Goal: Task Accomplishment & Management: Manage account settings

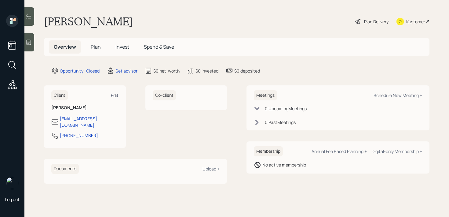
click at [114, 94] on div "Edit" at bounding box center [115, 95] width 8 height 6
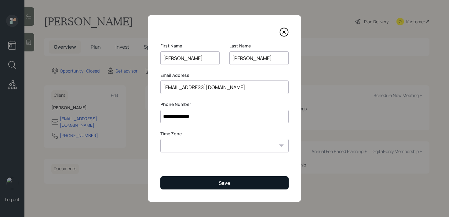
type input "[PERSON_NAME]"
click at [200, 187] on button "Save" at bounding box center [225, 182] width 128 height 13
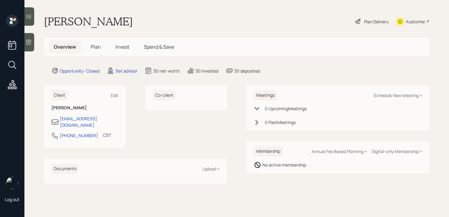
click at [30, 40] on icon at bounding box center [29, 42] width 5 height 5
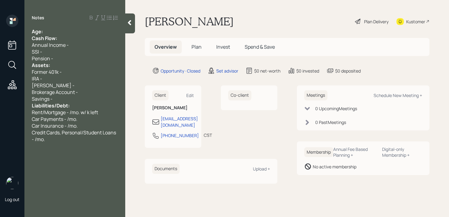
click at [71, 33] on div "Age:" at bounding box center [75, 31] width 86 height 7
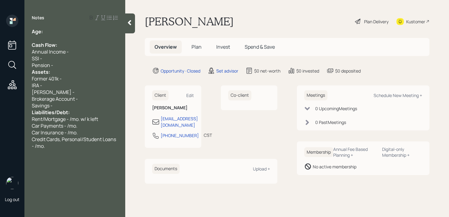
click at [76, 68] on div "Pension -" at bounding box center [75, 65] width 86 height 7
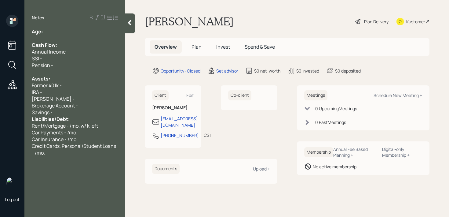
click at [73, 112] on div "Savings -" at bounding box center [75, 112] width 86 height 7
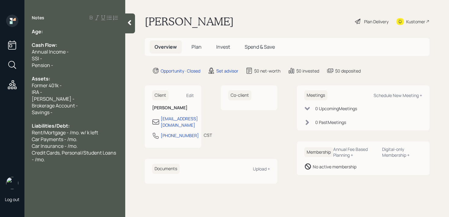
click at [407, 20] on div "Kustomer" at bounding box center [416, 21] width 19 height 6
click at [77, 96] on div "[PERSON_NAME] -" at bounding box center [75, 98] width 86 height 7
click at [77, 123] on div "Liabilities/Debt:" at bounding box center [75, 125] width 86 height 7
click at [88, 105] on div "Brokerage Account -" at bounding box center [75, 105] width 86 height 7
click at [91, 102] on div "[PERSON_NAME] -" at bounding box center [75, 98] width 86 height 7
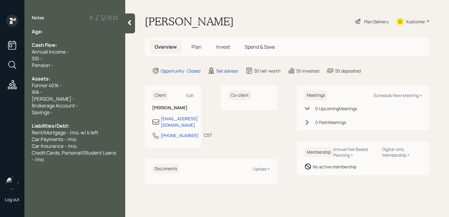
click at [94, 91] on div "IRA -" at bounding box center [75, 92] width 86 height 7
click at [94, 88] on div "Former 401k -" at bounding box center [75, 85] width 86 height 7
click at [67, 27] on div "Notes Age: Cash Flow: Annual Income - SSI - Pension - Assets: Former 401k - IRA…" at bounding box center [74, 112] width 101 height 195
click at [67, 31] on div "Age:" at bounding box center [75, 31] width 86 height 7
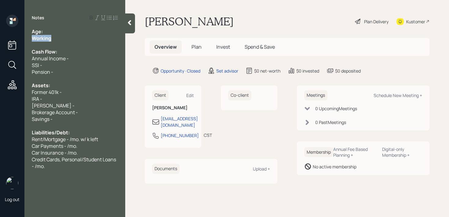
drag, startPoint x: 55, startPoint y: 39, endPoint x: 16, endPoint y: 39, distance: 38.8
click at [17, 39] on div "Log out Notes Age: Working Cash Flow: Annual Income - SSI - Pension - Assets: F…" at bounding box center [224, 108] width 449 height 217
click at [52, 40] on div "Working" at bounding box center [75, 38] width 86 height 7
click at [57, 32] on div "Age:" at bounding box center [75, 31] width 86 height 7
drag, startPoint x: 54, startPoint y: 32, endPoint x: 44, endPoint y: 32, distance: 9.8
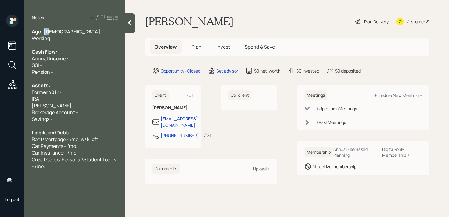
click at [44, 32] on div "Age: [DEMOGRAPHIC_DATA]" at bounding box center [75, 31] width 86 height 7
click at [58, 42] on div at bounding box center [75, 45] width 86 height 7
click at [66, 98] on div "IRA -" at bounding box center [75, 98] width 86 height 7
click at [68, 111] on span "Brokerage Account -" at bounding box center [55, 112] width 46 height 7
drag, startPoint x: 92, startPoint y: 113, endPoint x: 24, endPoint y: 113, distance: 68.5
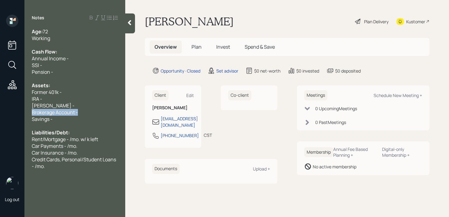
click at [24, 113] on div "Log out Notes Age: [DEMOGRAPHIC_DATA] Working Cash Flow: Annual Income - SSI - …" at bounding box center [224, 108] width 449 height 217
click at [95, 110] on div "Brokerage Account -" at bounding box center [75, 112] width 86 height 7
drag, startPoint x: 65, startPoint y: 108, endPoint x: 19, endPoint y: 92, distance: 47.9
click at [19, 92] on div "Log out Notes Age: [DEMOGRAPHIC_DATA] Working Cash Flow: Annual Income - SSI - …" at bounding box center [224, 108] width 449 height 217
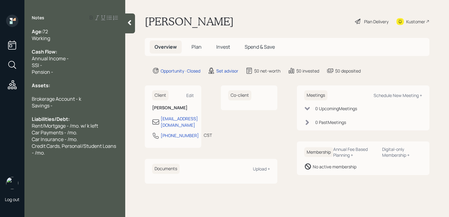
click at [80, 99] on span "Brokerage Account - k" at bounding box center [57, 98] width 50 height 7
click at [87, 98] on span "Brokerage Account - 2.5m" at bounding box center [61, 98] width 58 height 7
click at [98, 93] on div at bounding box center [75, 92] width 86 height 7
click at [98, 98] on div "Brokerage Account - 250km" at bounding box center [75, 98] width 86 height 7
click at [91, 100] on div "Brokerage Account - 250k" at bounding box center [75, 98] width 86 height 7
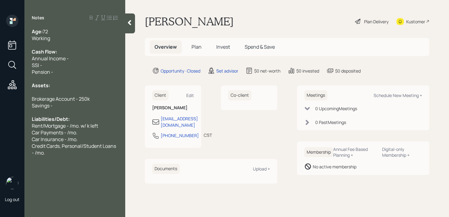
click at [90, 86] on div "Assets:" at bounding box center [75, 85] width 86 height 7
click at [80, 89] on div at bounding box center [75, 92] width 86 height 7
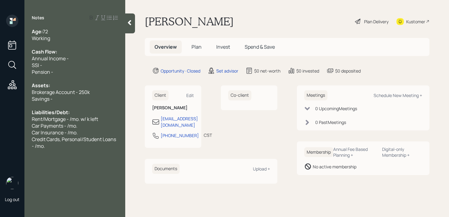
click at [80, 98] on div "Savings -" at bounding box center [75, 98] width 86 height 7
click at [76, 72] on div "Pension -" at bounding box center [75, 71] width 86 height 7
click at [78, 66] on div "SSI -" at bounding box center [75, 65] width 86 height 7
click at [81, 59] on div "Annual Income -" at bounding box center [75, 58] width 86 height 7
drag, startPoint x: 72, startPoint y: 72, endPoint x: 0, endPoint y: 72, distance: 72.2
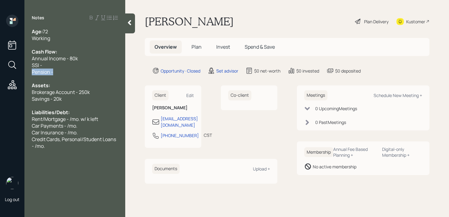
click at [0, 72] on div "Log out Notes Age: [DEMOGRAPHIC_DATA] Working Cash Flow: Annual Income - 80k SS…" at bounding box center [224, 108] width 449 height 217
click at [78, 64] on div "SSI -" at bounding box center [75, 65] width 86 height 7
drag, startPoint x: 57, startPoint y: 75, endPoint x: 6, endPoint y: 72, distance: 51.5
click at [6, 72] on div "Log out Notes Age: [DEMOGRAPHIC_DATA] Working Cash Flow: Annual Income - 80k SS…" at bounding box center [224, 108] width 449 height 217
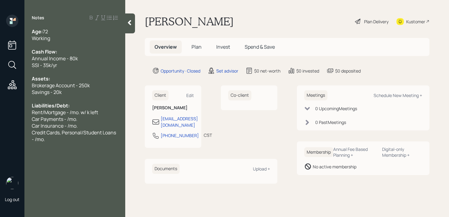
drag, startPoint x: 67, startPoint y: 143, endPoint x: 36, endPoint y: 118, distance: 39.7
click at [36, 118] on div "Notes Age: [DEMOGRAPHIC_DATA] Working Cash Flow: Annual Income - 80k SSI - 35k/…" at bounding box center [74, 112] width 101 height 195
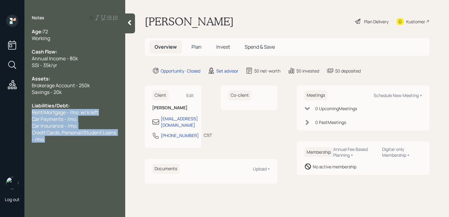
drag, startPoint x: 48, startPoint y: 139, endPoint x: 33, endPoint y: 114, distance: 29.6
click at [33, 114] on div "Age: [DEMOGRAPHIC_DATA] Working Cash Flow: Annual Income - 80k SSI - 35k/yr Ass…" at bounding box center [75, 85] width 86 height 114
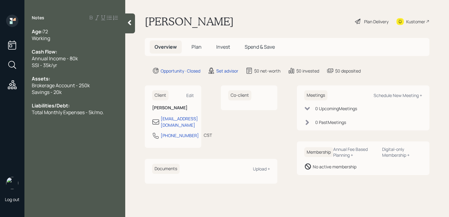
click at [76, 35] on div "Working" at bounding box center [75, 38] width 86 height 7
drag, startPoint x: 51, startPoint y: 38, endPoint x: 0, endPoint y: 40, distance: 51.1
click at [0, 39] on div "Log out Notes Age: [DEMOGRAPHIC_DATA] Working. Doesn't plan on retiring yet. Ca…" at bounding box center [224, 108] width 449 height 217
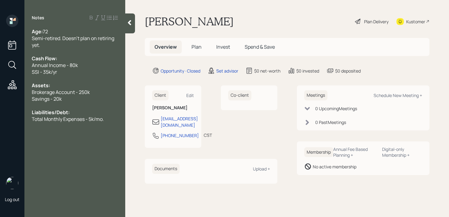
click at [95, 38] on span "Semi-retired. Doesn't plan on retiring yet." at bounding box center [73, 41] width 83 height 13
click at [83, 44] on div "Semi-retired. Doesn't plan on fully retiring yet." at bounding box center [75, 41] width 86 height 13
click at [131, 25] on icon at bounding box center [130, 23] width 6 height 6
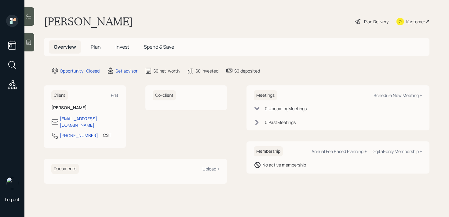
click at [29, 43] on icon at bounding box center [29, 42] width 6 height 6
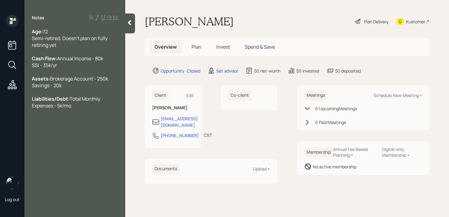
click at [132, 28] on div at bounding box center [130, 23] width 10 height 20
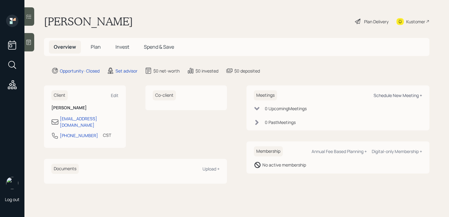
click at [390, 94] on div "Schedule New Meeting +" at bounding box center [398, 95] width 49 height 6
select select "round-[PERSON_NAME]"
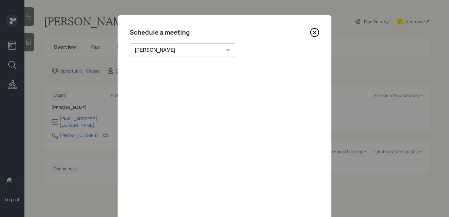
click at [315, 38] on div "Schedule a meeting [PERSON_NAME] [PERSON_NAME] [PERSON_NAME] [PERSON_NAME] [PER…" at bounding box center [225, 137] width 214 height 245
click at [316, 31] on icon at bounding box center [314, 32] width 9 height 9
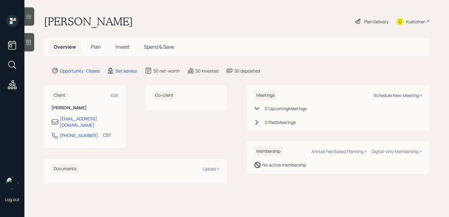
click at [401, 93] on div "Schedule New Meeting +" at bounding box center [398, 95] width 49 height 6
select select "round-[PERSON_NAME]"
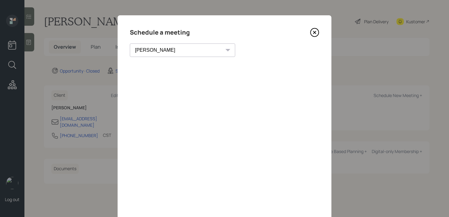
click at [314, 35] on icon at bounding box center [314, 32] width 9 height 9
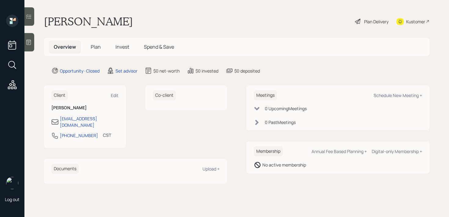
click at [33, 49] on div at bounding box center [29, 42] width 10 height 18
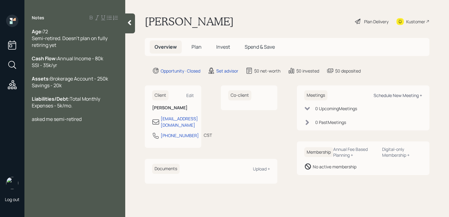
click at [394, 94] on div "Schedule New Meeting +" at bounding box center [398, 95] width 49 height 6
select select "round-[PERSON_NAME]"
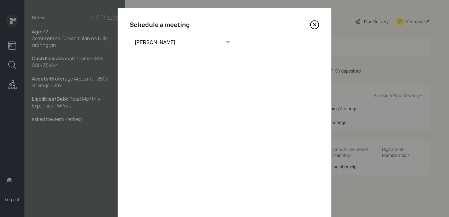
scroll to position [7, 0]
click at [310, 24] on div "Schedule a meeting" at bounding box center [225, 25] width 190 height 10
click at [314, 24] on icon at bounding box center [315, 25] width 2 height 2
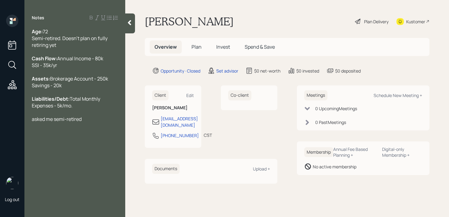
click at [80, 95] on div at bounding box center [75, 92] width 86 height 7
click at [83, 89] on div "Assets: Brokerage Account - 250k Savings - 20k" at bounding box center [75, 81] width 86 height 13
drag, startPoint x: 83, startPoint y: 108, endPoint x: 83, endPoint y: 113, distance: 5.2
click at [83, 109] on div "Age: [DEMOGRAPHIC_DATA] Semi-retired. Doesn't plan on fully retiring yet Cash F…" at bounding box center [75, 75] width 86 height 94
click at [83, 116] on div at bounding box center [75, 112] width 86 height 7
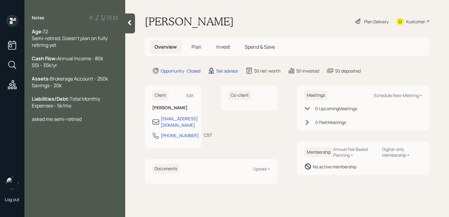
click at [91, 136] on div "Notes Age: [DEMOGRAPHIC_DATA] Semi-retired. Doesn't plan on fully retiring yet …" at bounding box center [74, 112] width 101 height 195
click at [90, 122] on div "asked me semi-retired" at bounding box center [75, 119] width 86 height 7
click at [59, 136] on span "been with [PERSON_NAME] and EJ" at bounding box center [71, 132] width 78 height 7
click at [88, 122] on div "asked me semi-retired" at bounding box center [75, 119] width 86 height 7
drag, startPoint x: 88, startPoint y: 131, endPoint x: 67, endPoint y: 131, distance: 21.1
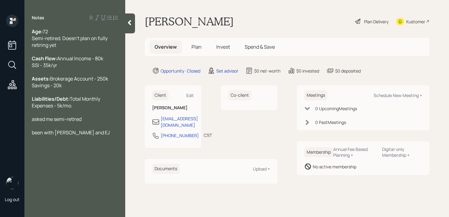
click at [67, 122] on div "asked me semi-retired" at bounding box center [75, 119] width 86 height 7
click at [93, 136] on div "been with [PERSON_NAME] and EJ" at bounding box center [75, 132] width 86 height 7
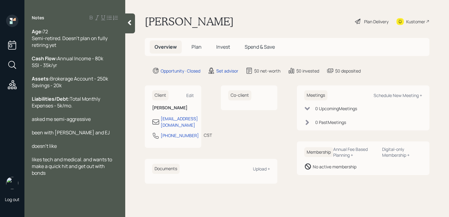
click at [413, 22] on div "Kustomer" at bounding box center [416, 21] width 19 height 6
click at [67, 176] on div "likes tech and medical. and wants to make a quick hit and get out with bonds" at bounding box center [75, 166] width 86 height 20
drag, startPoint x: 67, startPoint y: 188, endPoint x: 33, endPoint y: 21, distance: 170.1
click at [33, 21] on div "Notes Age: [DEMOGRAPHIC_DATA] Semi-retired. Doesn't plan on fully retiring yet …" at bounding box center [74, 112] width 101 height 195
copy div "Age: [DEMOGRAPHIC_DATA] Semi-retired. Doesn't plan on fully retiring yet Cash F…"
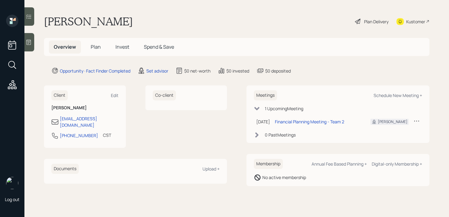
click at [31, 44] on icon at bounding box center [29, 42] width 5 height 5
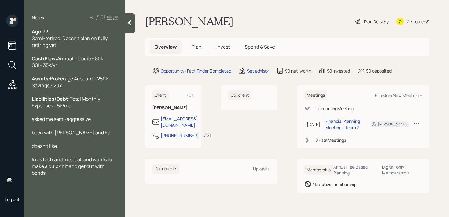
drag, startPoint x: 80, startPoint y: 172, endPoint x: 99, endPoint y: 138, distance: 38.3
click at [80, 172] on span "likes tech and medical. and wants to make a quick hit and get out with bonds" at bounding box center [72, 166] width 81 height 20
click at [107, 109] on div "Liabilities/Debt: Total Monthly Expenses - 5k/mo." at bounding box center [75, 101] width 86 height 13
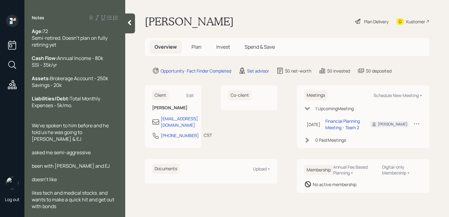
scroll to position [7, 0]
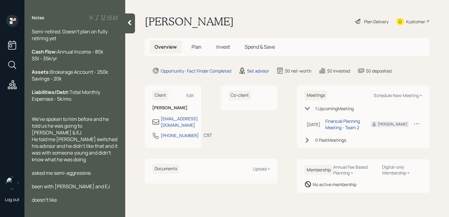
click at [34, 176] on span "asked me semi-aggressive" at bounding box center [61, 172] width 59 height 7
click at [54, 176] on span "Asked me semi-aggressive" at bounding box center [61, 172] width 59 height 7
click at [119, 180] on div "Age: 72 Semi-retired. Doesn't plan on fully retiring yet Cash Flow: Annual Inco…" at bounding box center [74, 118] width 101 height 181
click at [117, 176] on span "Asked me if a client is semi-aggressive" at bounding box center [74, 172] width 85 height 7
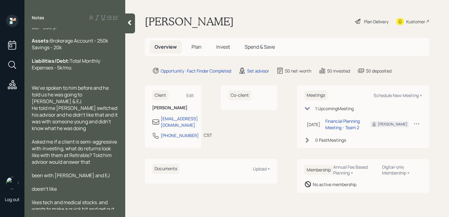
scroll to position [54, 0]
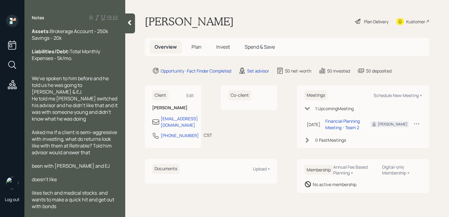
click at [35, 167] on span "been with [PERSON_NAME] and EJ" at bounding box center [71, 165] width 78 height 7
drag, startPoint x: 93, startPoint y: 165, endPoint x: 4, endPoint y: 165, distance: 88.4
click at [4, 165] on div "Log out Notes Age: 72 Semi-retired. Doesn't plan on fully retiring yet Cash Flo…" at bounding box center [224, 108] width 449 height 217
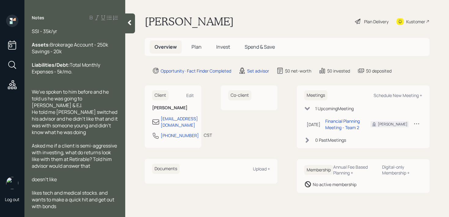
scroll to position [40, 0]
drag, startPoint x: 66, startPoint y: 181, endPoint x: 31, endPoint y: 181, distance: 35.8
click at [31, 181] on div "Age: 72 Semi-retired. Doesn't plan on fully retiring yet Cash Flow: Annual Inco…" at bounding box center [74, 118] width 101 height 181
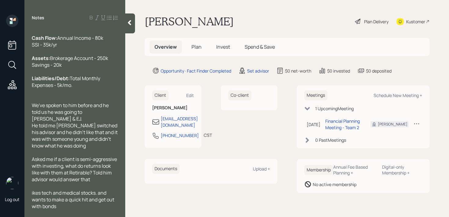
scroll to position [27, 0]
drag, startPoint x: 82, startPoint y: 208, endPoint x: 105, endPoint y: 193, distance: 27.4
click at [105, 193] on div "Likes tech and medical stocks. and wants to make a quick hit and get out with b…" at bounding box center [75, 199] width 86 height 20
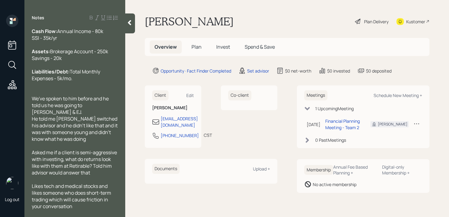
click at [85, 202] on span "Likes tech and medical stocks and likes someone who does short-term trading whi…" at bounding box center [72, 196] width 80 height 27
click at [83, 207] on div "Likes tech and medical stocks and likes someone who does short-term trading whi…" at bounding box center [75, 196] width 86 height 27
click at [96, 172] on div "Asked me if a client is semi-aggressive with investing, what do returns look li…" at bounding box center [75, 162] width 86 height 27
click at [98, 142] on div at bounding box center [75, 145] width 86 height 7
click at [98, 140] on div "He told me EJ switched his advisor and he didn't like that and it was with some…" at bounding box center [75, 128] width 86 height 27
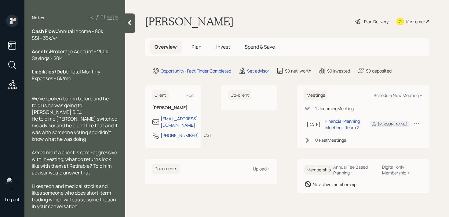
click at [128, 33] on div at bounding box center [130, 23] width 10 height 20
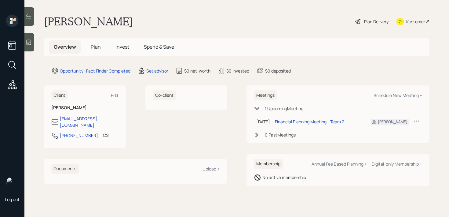
click at [209, 18] on div "Lloyd Anderson Plan Delivery Kustomer" at bounding box center [237, 21] width 386 height 13
